Goal: Consume media (video, audio): Consume media (video, audio)

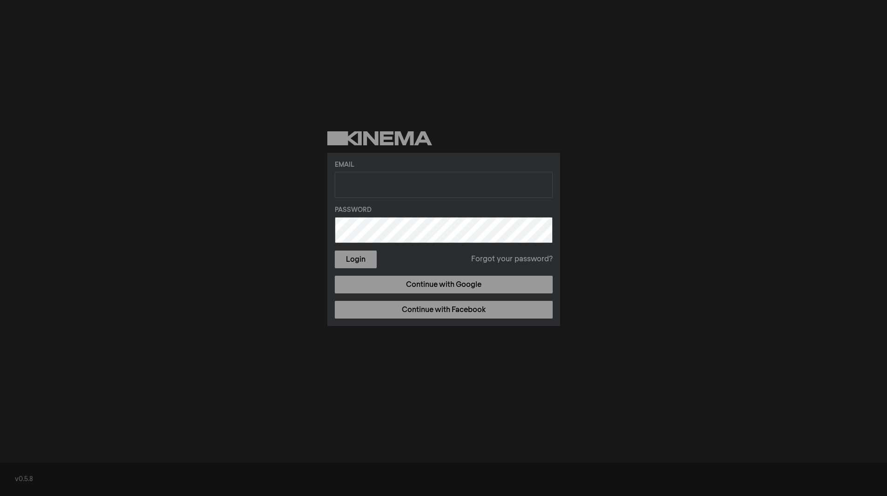
drag, startPoint x: 0, startPoint y: 0, endPoint x: 443, endPoint y: 158, distance: 470.4
click at [443, 158] on div "Email Password Login Forgot your password? Continue with Google Continue with F…" at bounding box center [443, 239] width 233 height 173
click at [465, 185] on input "text" at bounding box center [444, 185] width 218 height 26
type input "info@no.uwc.org"
click at [363, 263] on button "Login" at bounding box center [356, 259] width 42 height 18
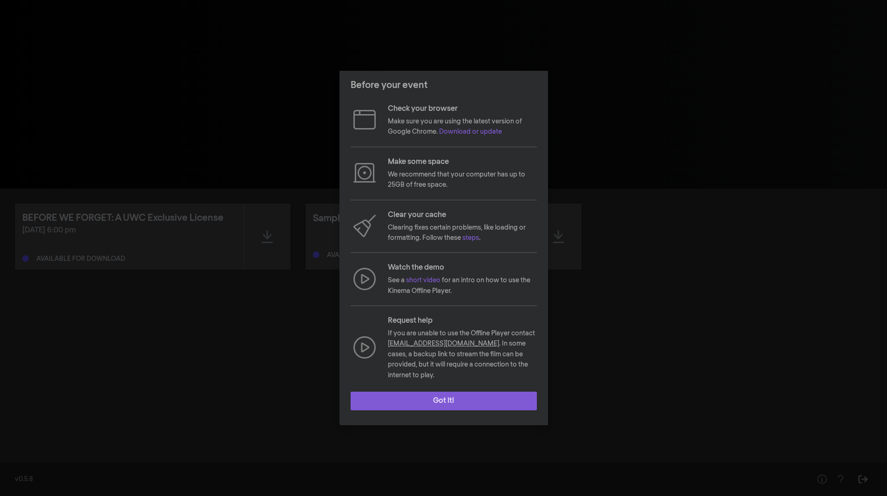
click at [446, 398] on button "Got it!" at bounding box center [443, 400] width 186 height 19
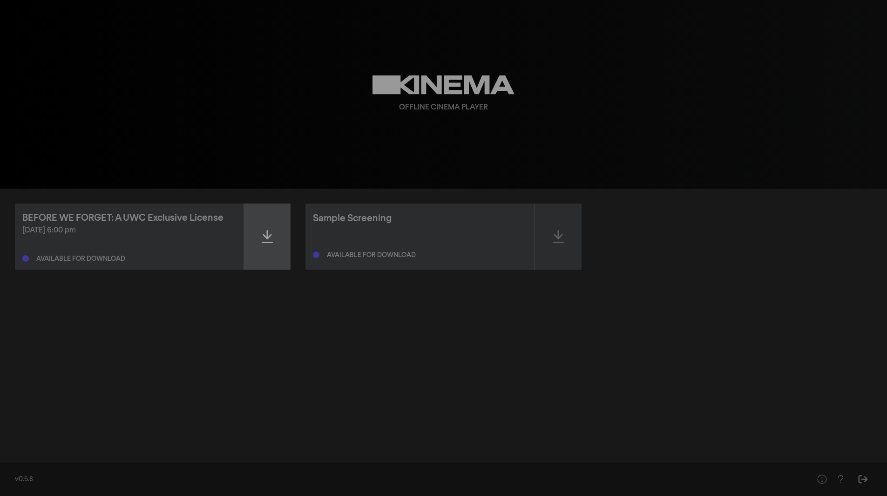
click at [277, 245] on div at bounding box center [267, 236] width 47 height 66
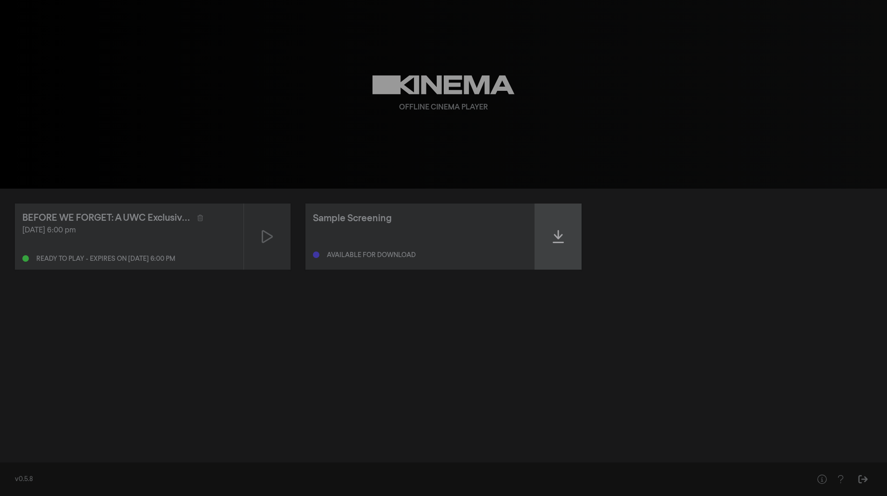
click at [549, 221] on div at bounding box center [558, 236] width 47 height 66
click at [554, 235] on icon at bounding box center [558, 236] width 11 height 15
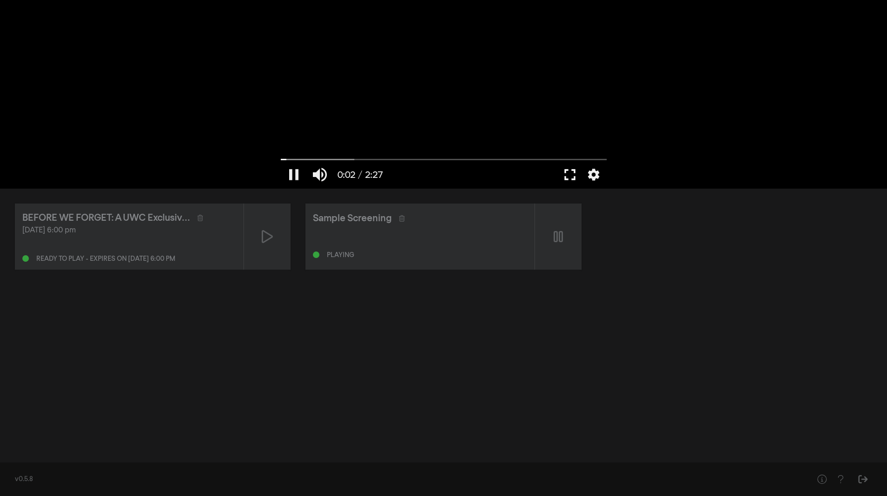
click at [568, 179] on button "fullscreen" at bounding box center [570, 175] width 26 height 28
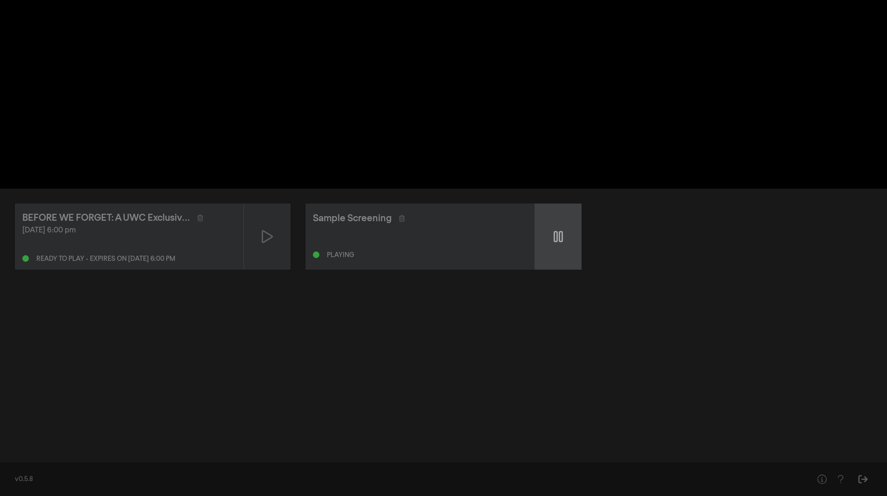
click at [560, 242] on icon at bounding box center [557, 236] width 9 height 11
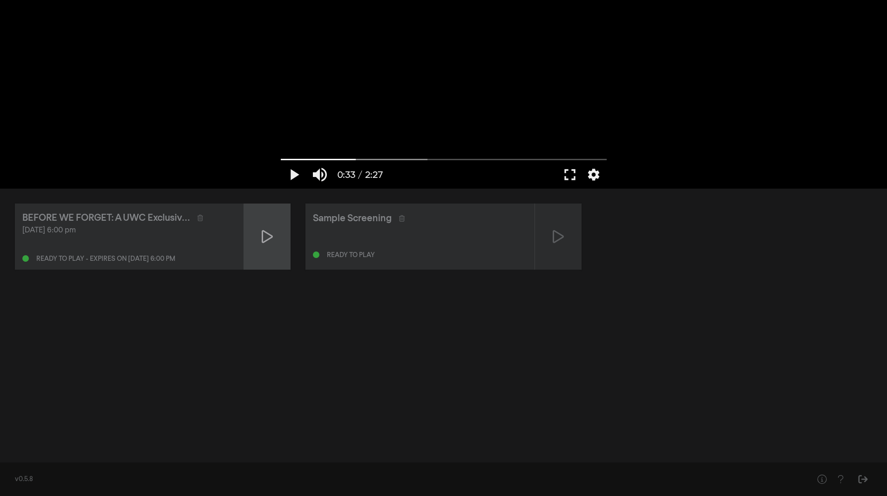
click at [263, 235] on icon at bounding box center [267, 236] width 11 height 13
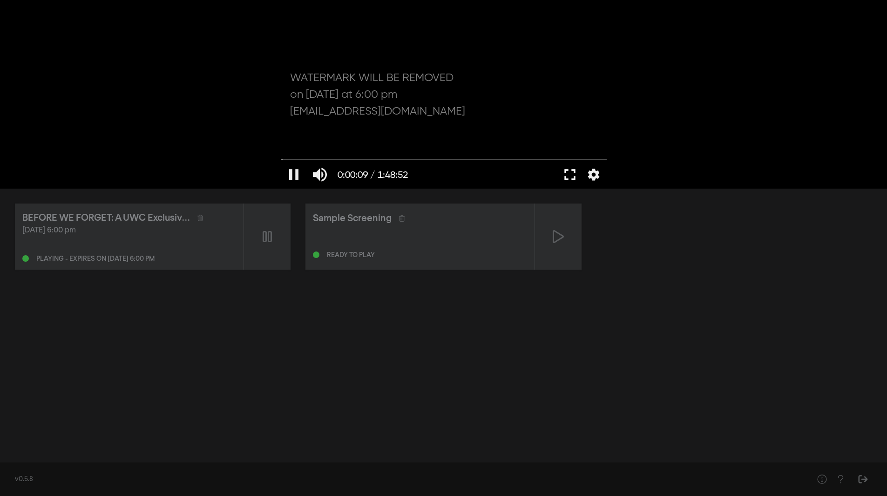
click at [572, 175] on button "fullscreen" at bounding box center [570, 175] width 26 height 28
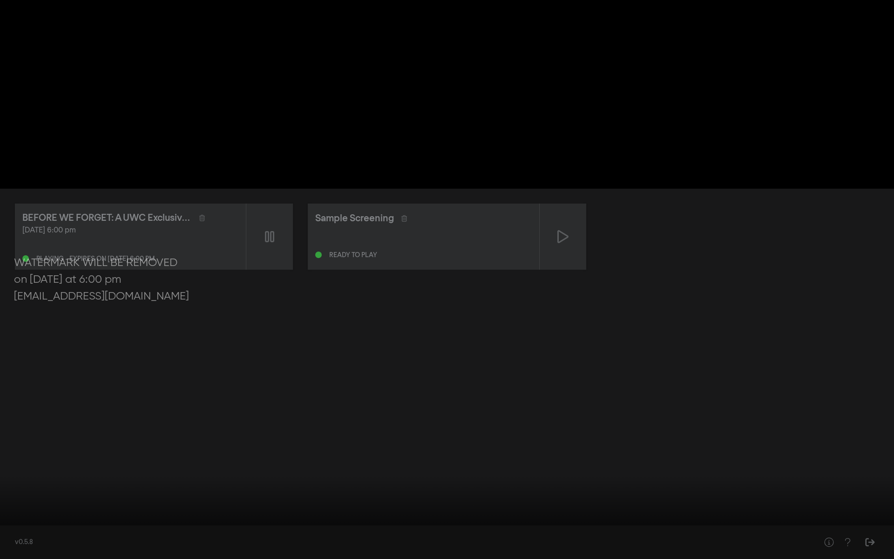
click at [175, 495] on input "Seek" at bounding box center [447, 529] width 884 height 6
click at [878, 495] on button "settings" at bounding box center [875, 545] width 21 height 28
click at [250, 495] on input "Seek" at bounding box center [447, 529] width 884 height 6
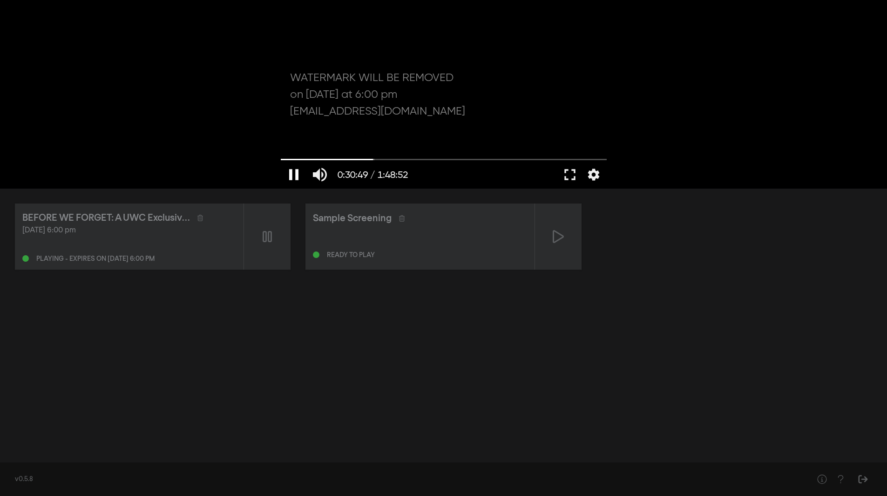
click at [291, 174] on button "pause" at bounding box center [294, 175] width 26 height 28
click at [263, 237] on icon at bounding box center [267, 236] width 11 height 13
click at [446, 158] on input "Seek" at bounding box center [444, 159] width 326 height 6
click at [299, 170] on button "pause" at bounding box center [294, 175] width 26 height 28
type input "3430.578749"
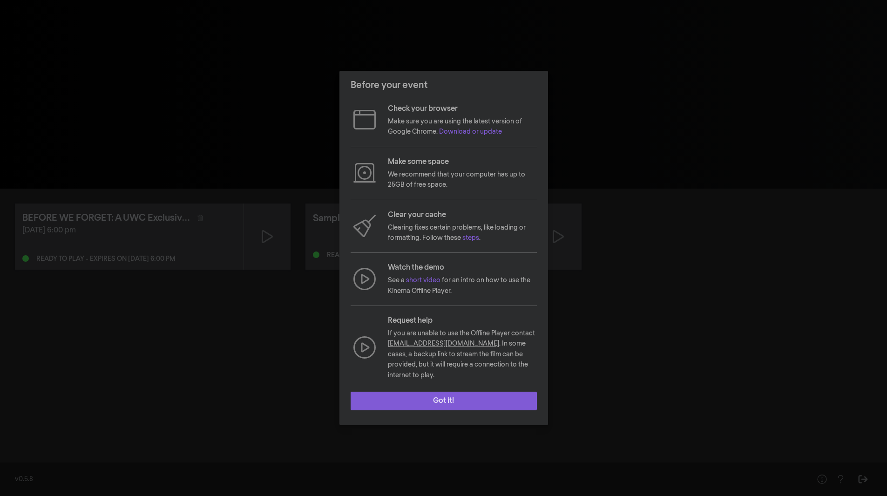
click at [452, 399] on button "Got it!" at bounding box center [443, 400] width 186 height 19
